Goal: Book appointment/travel/reservation

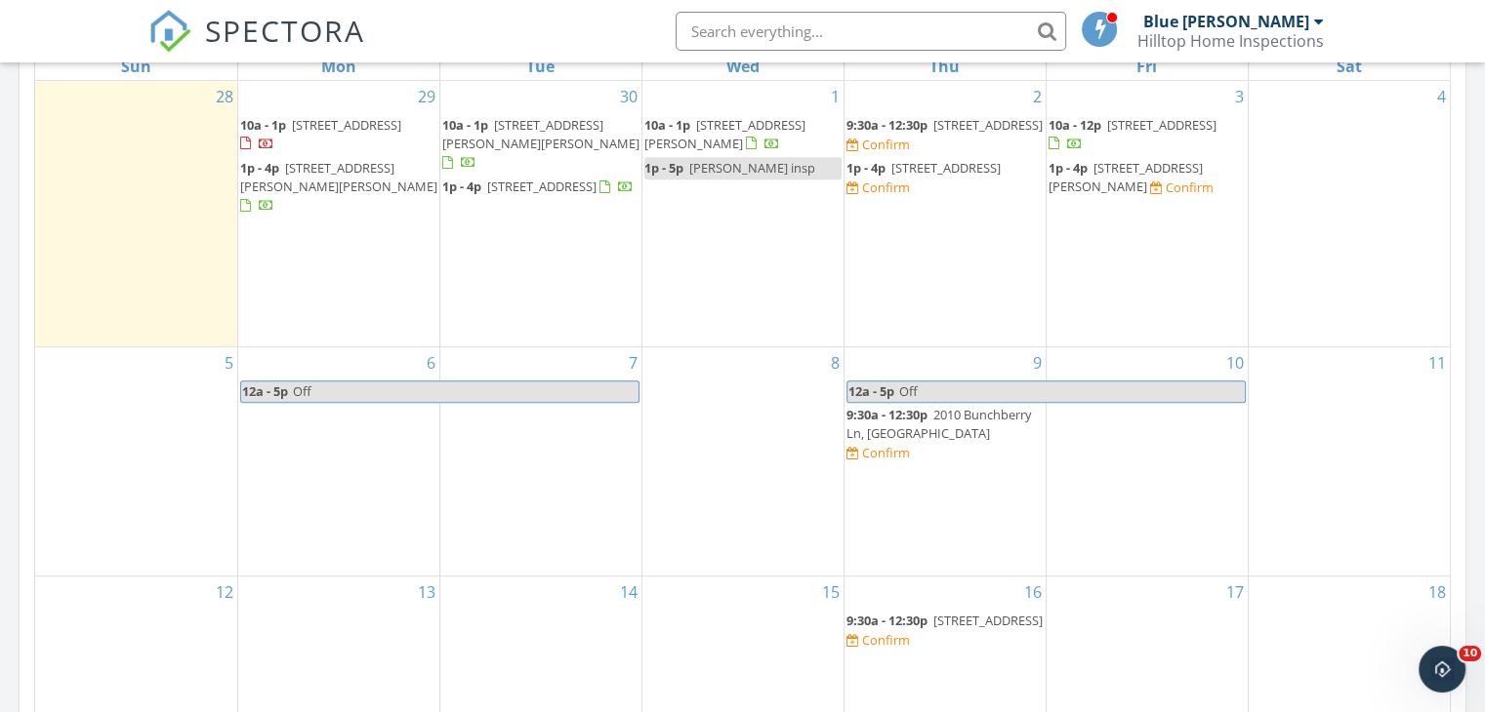
scroll to position [1807, 1515]
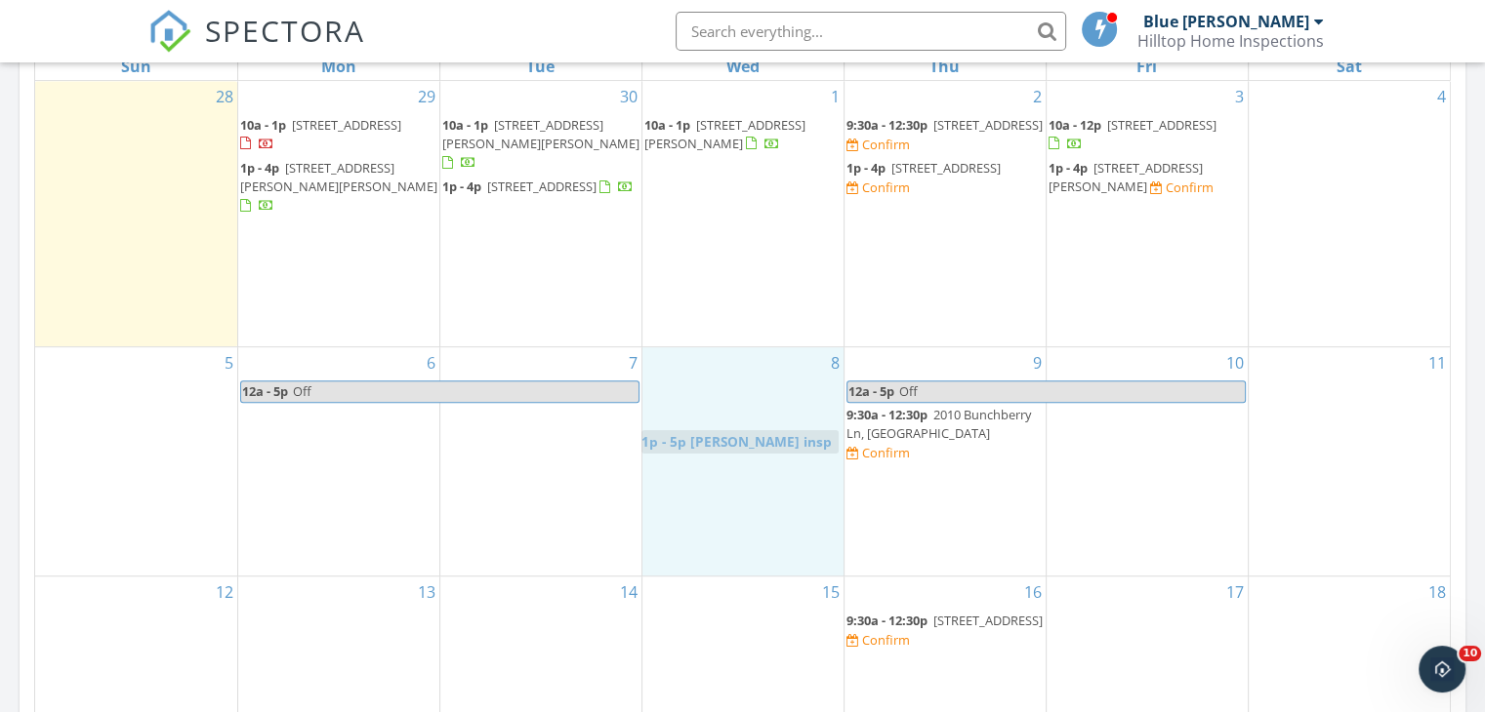
drag, startPoint x: 746, startPoint y: 168, endPoint x: 744, endPoint y: 442, distance: 274.3
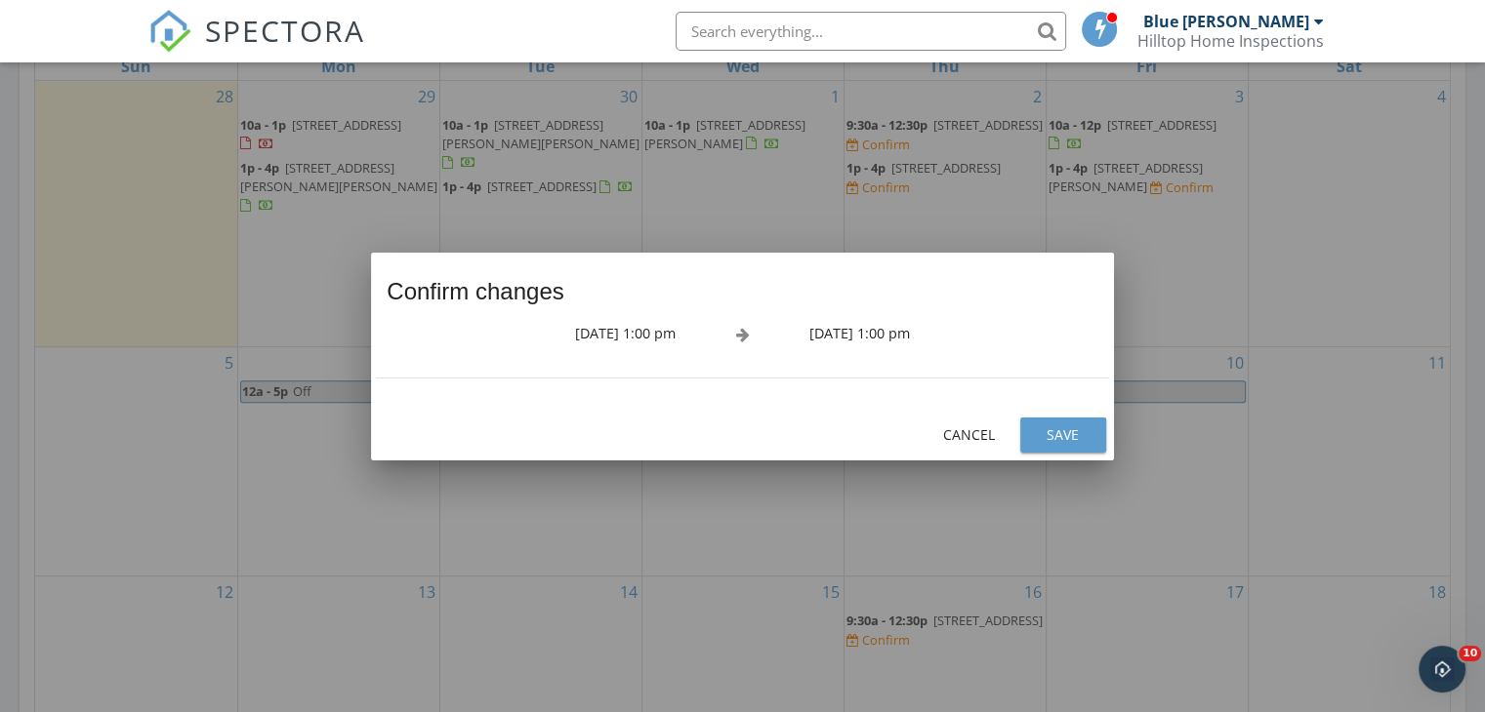
click at [1084, 431] on div "Save" at bounding box center [1063, 435] width 55 height 20
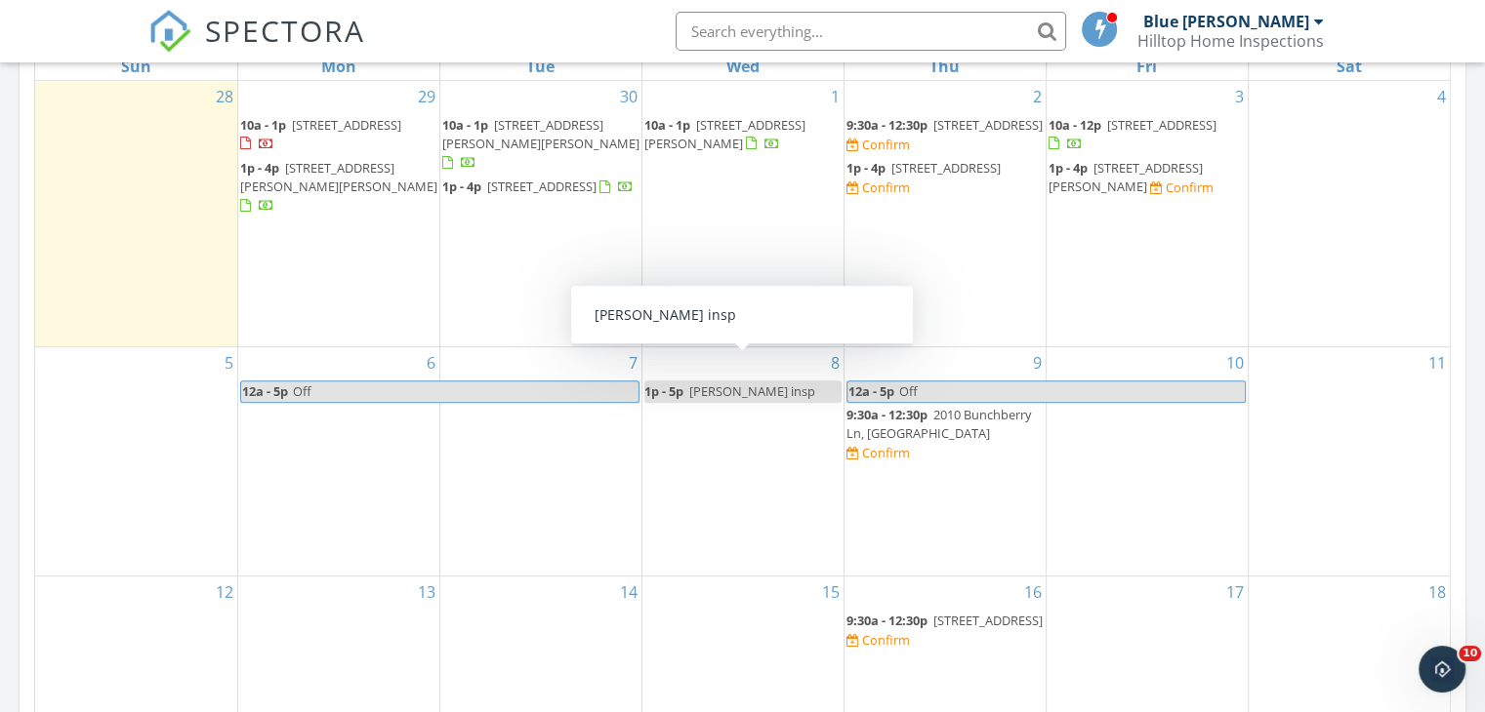
click at [696, 383] on span "[PERSON_NAME] insp" at bounding box center [752, 392] width 126 height 18
select select "9"
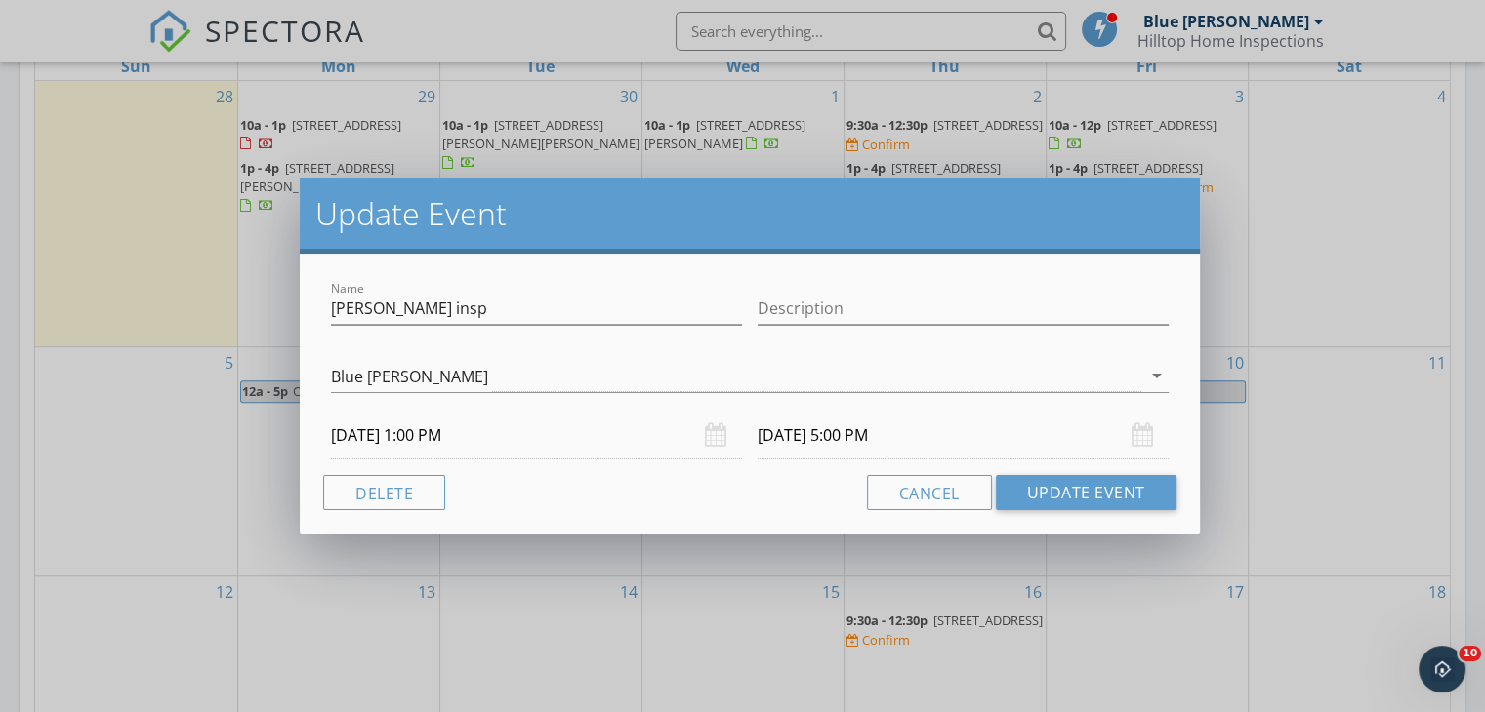
click at [484, 437] on input "[DATE] 1:00 PM" at bounding box center [536, 436] width 411 height 48
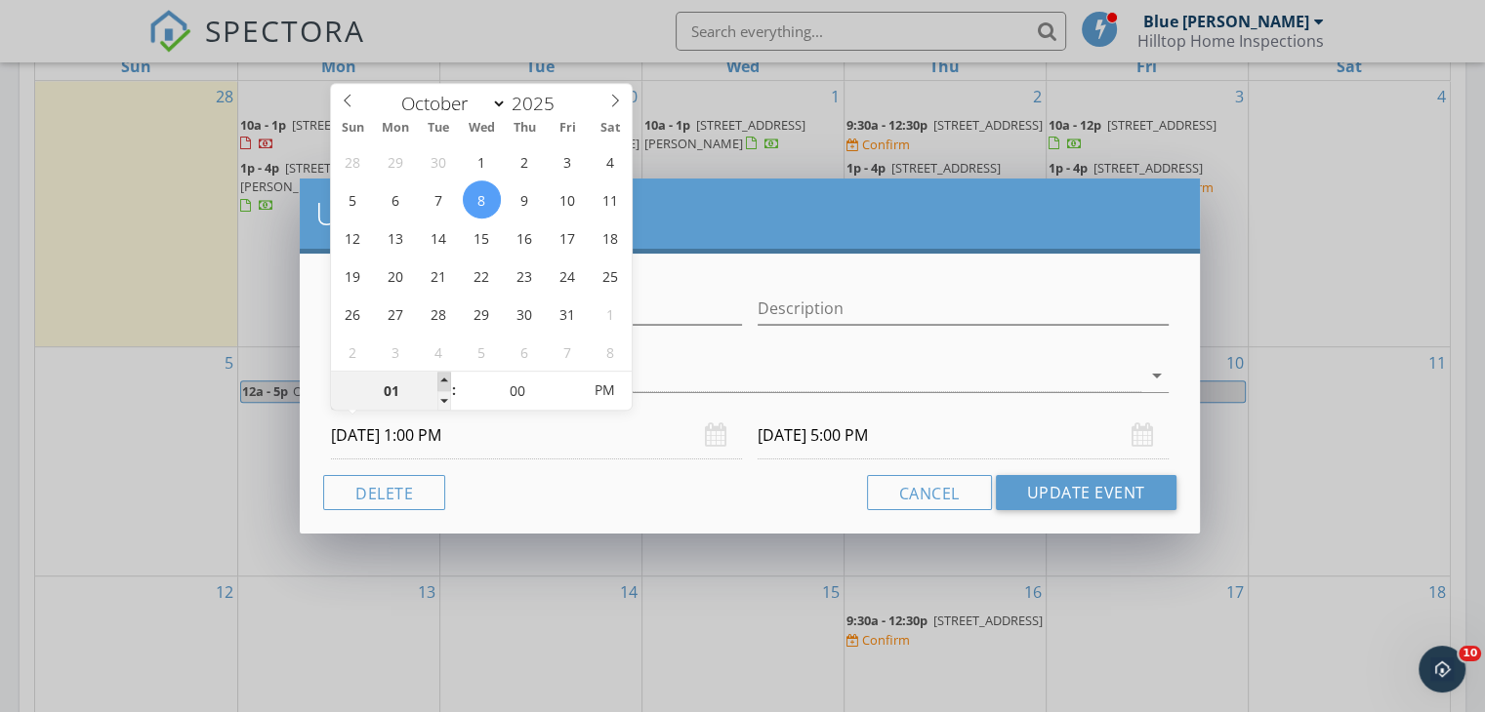
type input "02"
type input "[DATE] 2:00 PM"
click at [442, 374] on span at bounding box center [444, 382] width 14 height 20
type input "[DATE] 6:00 PM"
type input "01"
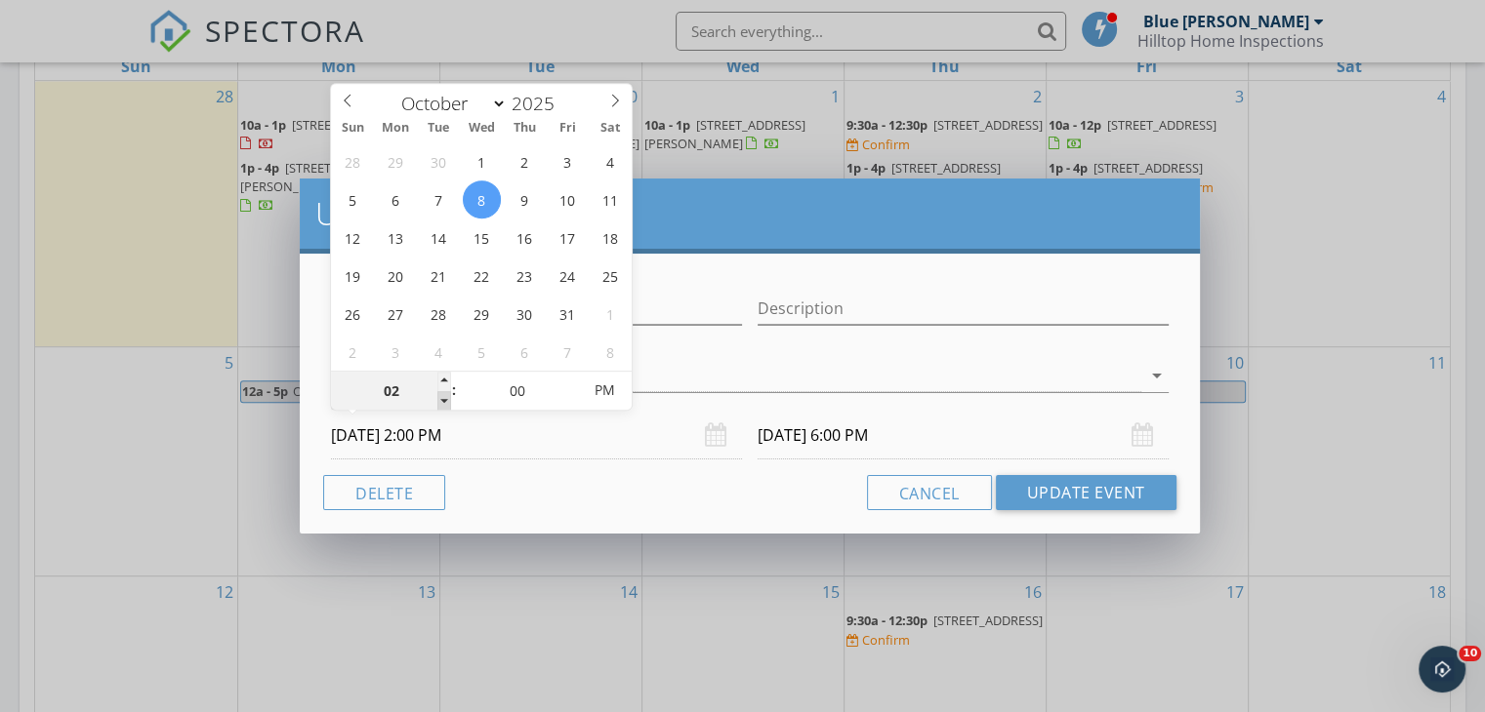
type input "[DATE] 1:00 PM"
click at [442, 400] on span at bounding box center [444, 401] width 14 height 20
type input "12"
type input "[DATE] 12:00 PM"
click at [442, 400] on span at bounding box center [444, 401] width 14 height 20
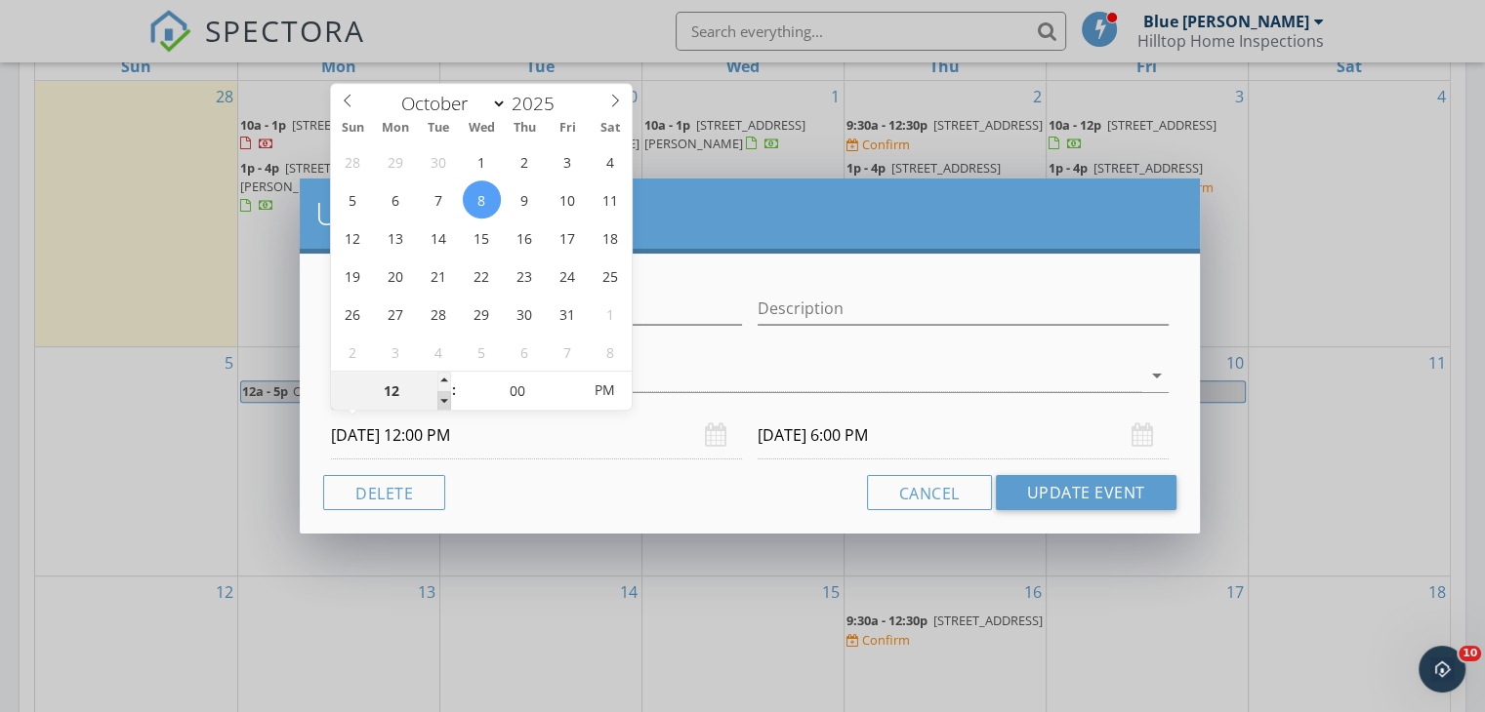
type input "[DATE] 4:00 PM"
type input "[DATE] 12:00 AM"
type input "[DATE] 4:00 AM"
click at [597, 390] on span "PM" at bounding box center [605, 390] width 54 height 39
click at [793, 424] on input "[DATE] 4:00 AM" at bounding box center [962, 436] width 411 height 48
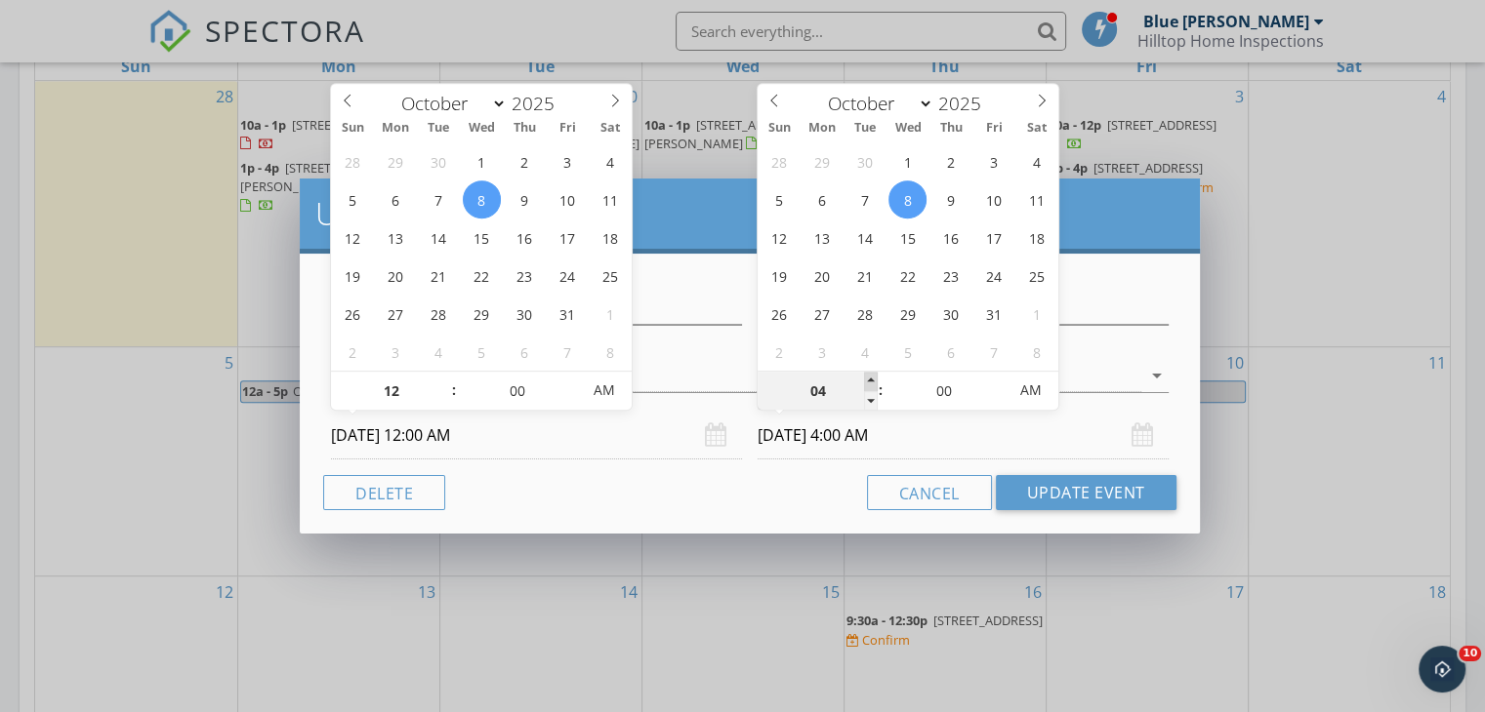
type input "05"
type input "[DATE] 5:00 AM"
click at [869, 380] on span at bounding box center [871, 382] width 14 height 20
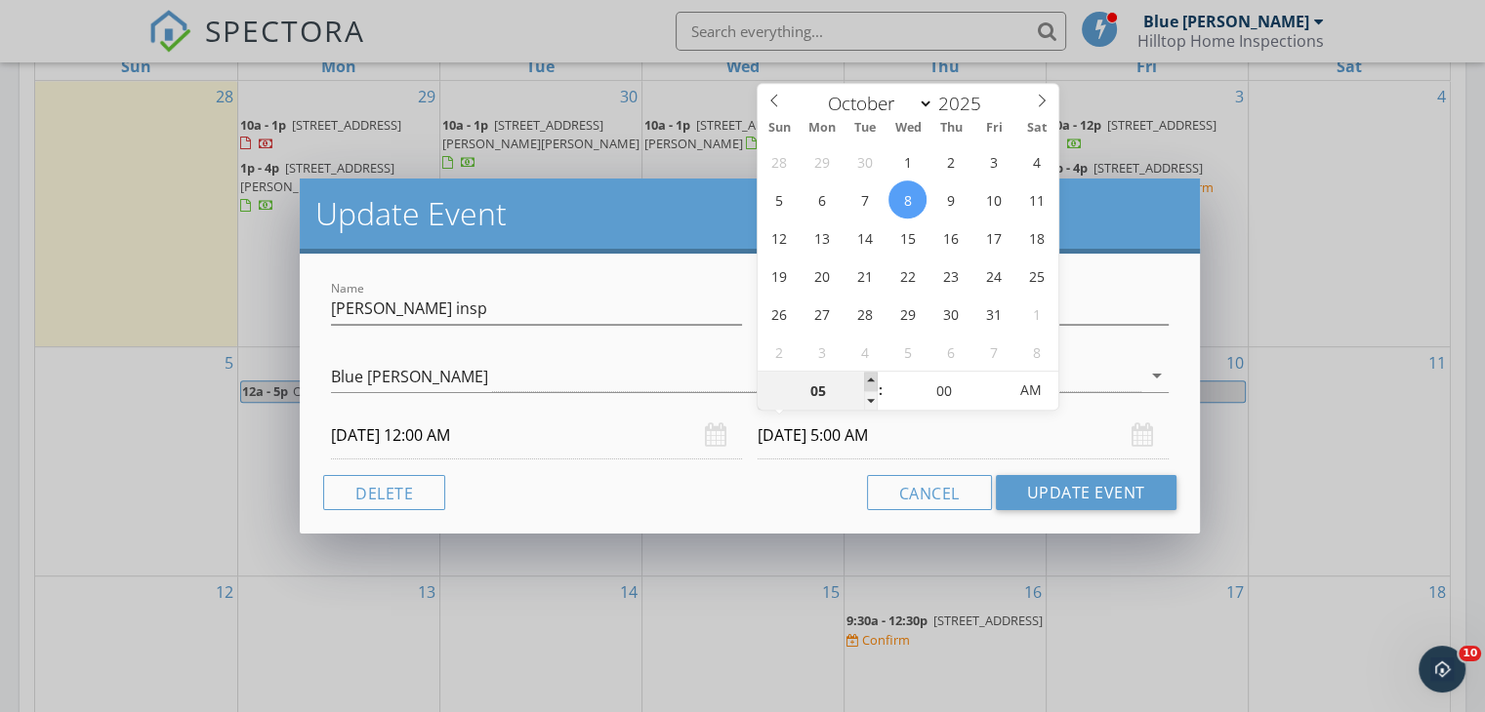
type input "06"
type input "[DATE] 6:00 AM"
click at [869, 380] on span at bounding box center [871, 382] width 14 height 20
type input "07"
type input "[DATE] 7:00 AM"
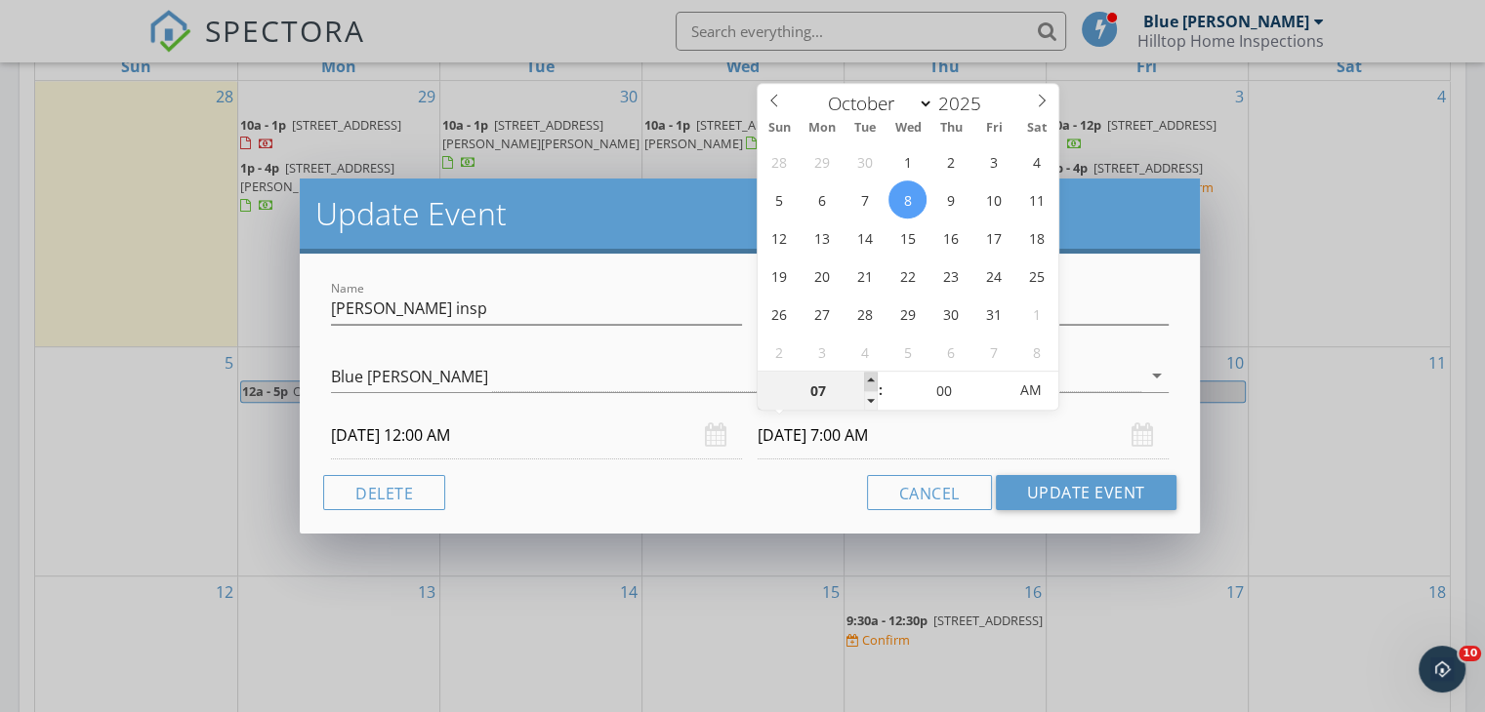
click at [869, 380] on span at bounding box center [871, 382] width 14 height 20
type input "08"
type input "[DATE] 8:00 AM"
click at [869, 380] on span at bounding box center [871, 382] width 14 height 20
type input "09"
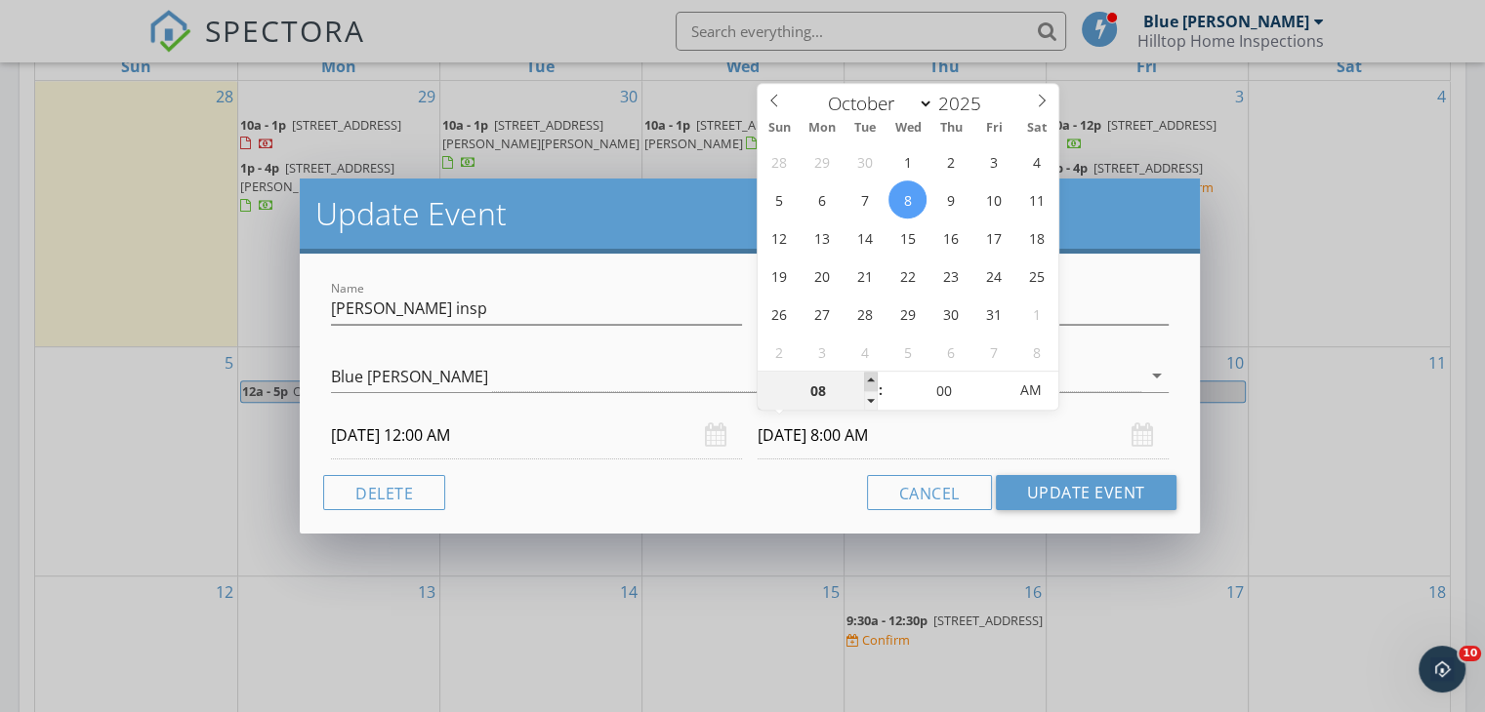
type input "[DATE] 9:00 AM"
click at [869, 380] on span at bounding box center [871, 382] width 14 height 20
type input "10"
type input "[DATE] 10:00 AM"
click at [869, 380] on span at bounding box center [871, 382] width 14 height 20
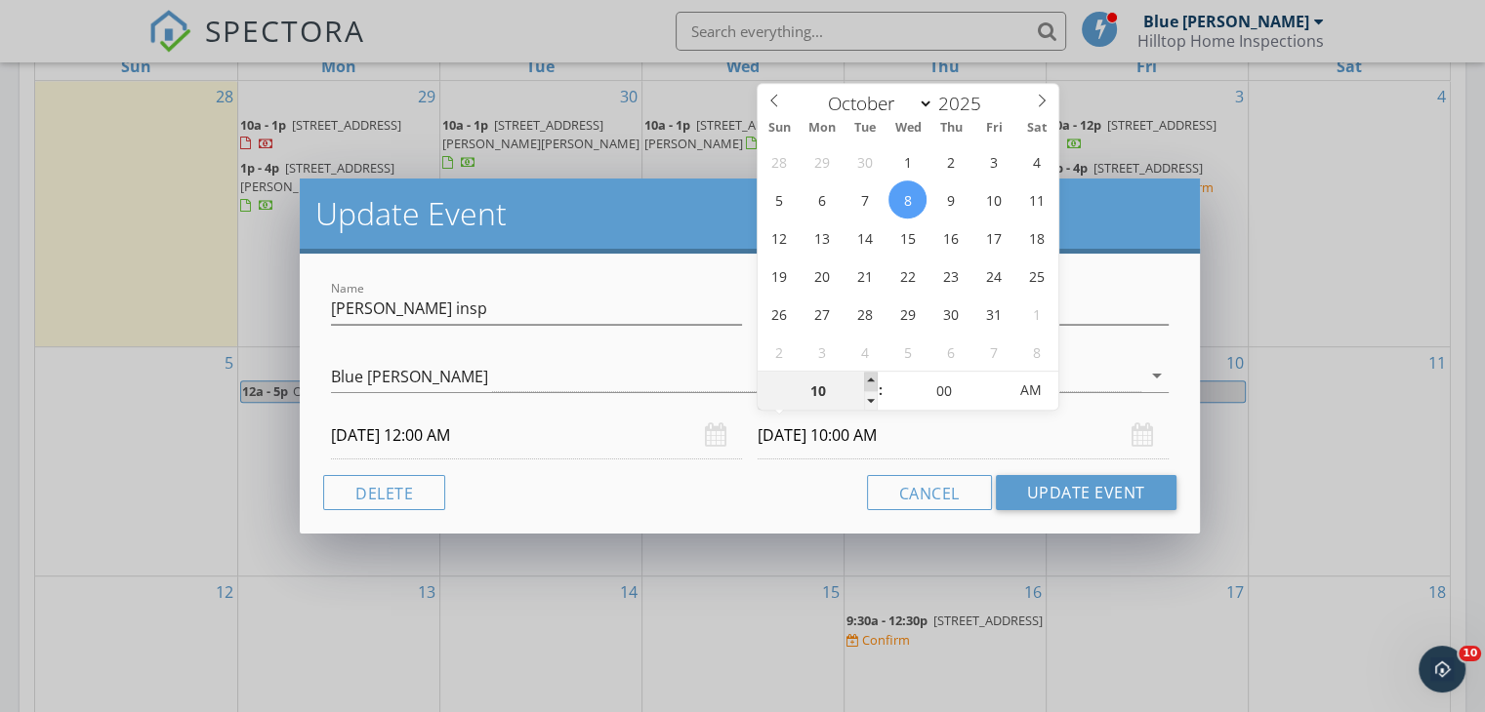
type input "11"
type input "[DATE] 11:00 AM"
click at [869, 380] on span at bounding box center [871, 382] width 14 height 20
type input "12"
type input "[DATE] 12:00 PM"
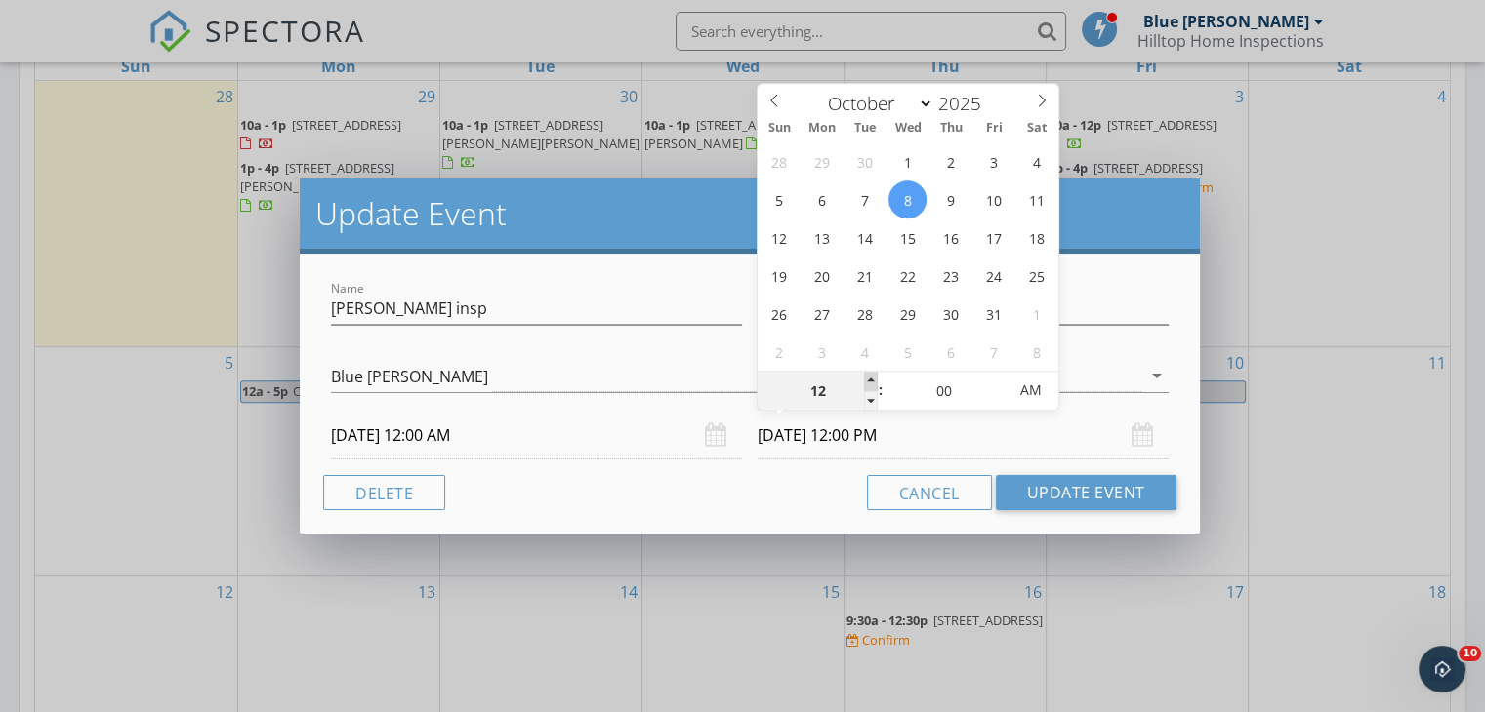
click at [869, 380] on span at bounding box center [871, 382] width 14 height 20
click at [1047, 495] on button "Update Event" at bounding box center [1086, 492] width 181 height 35
